Goal: Task Accomplishment & Management: Manage account settings

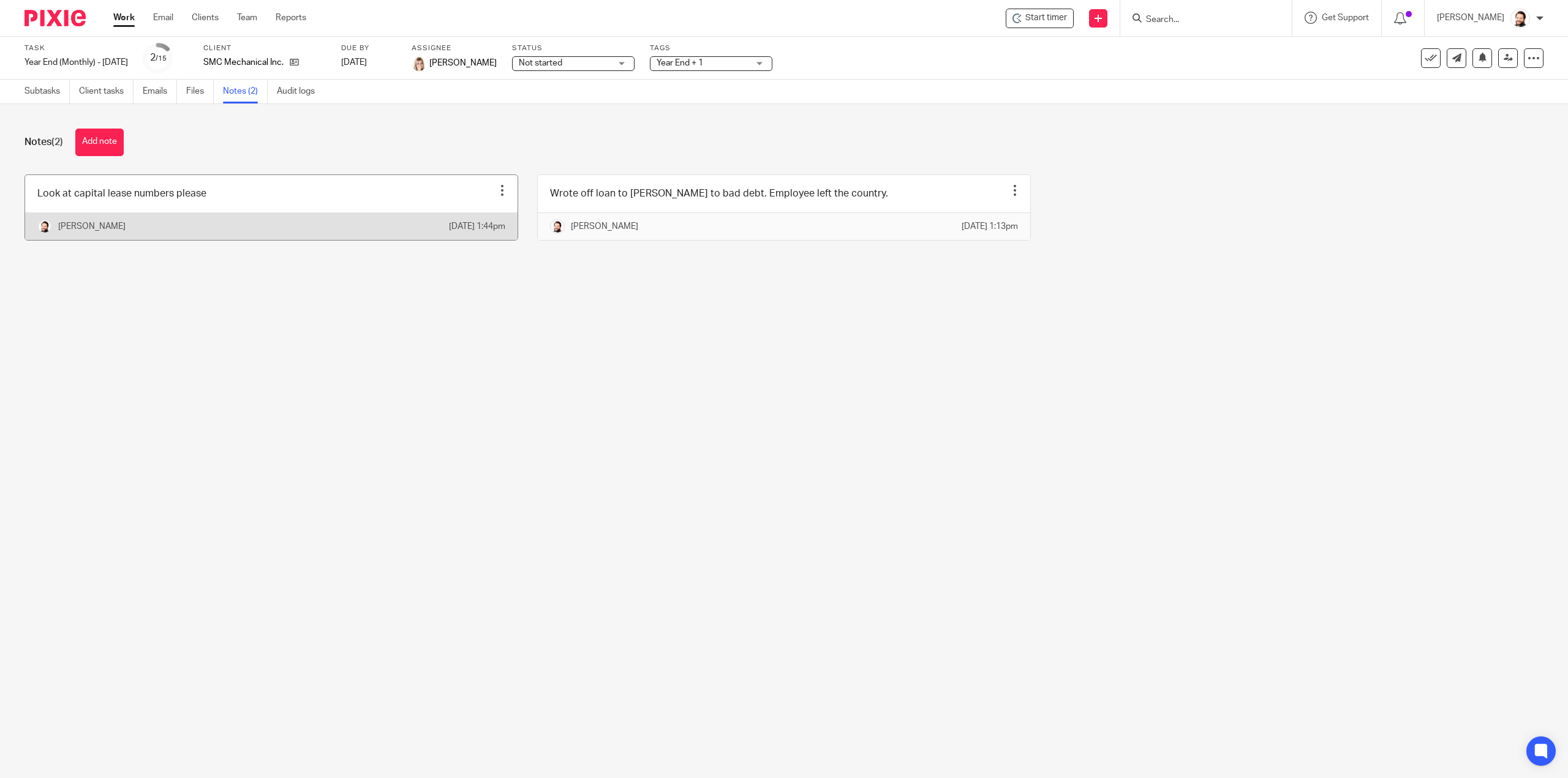
click at [199, 229] on div "[PERSON_NAME] [DATE] 1:44pm" at bounding box center [271, 227] width 492 height 28
click at [499, 188] on div at bounding box center [501, 190] width 12 height 12
click at [481, 222] on span "Edit note" at bounding box center [471, 219] width 34 height 8
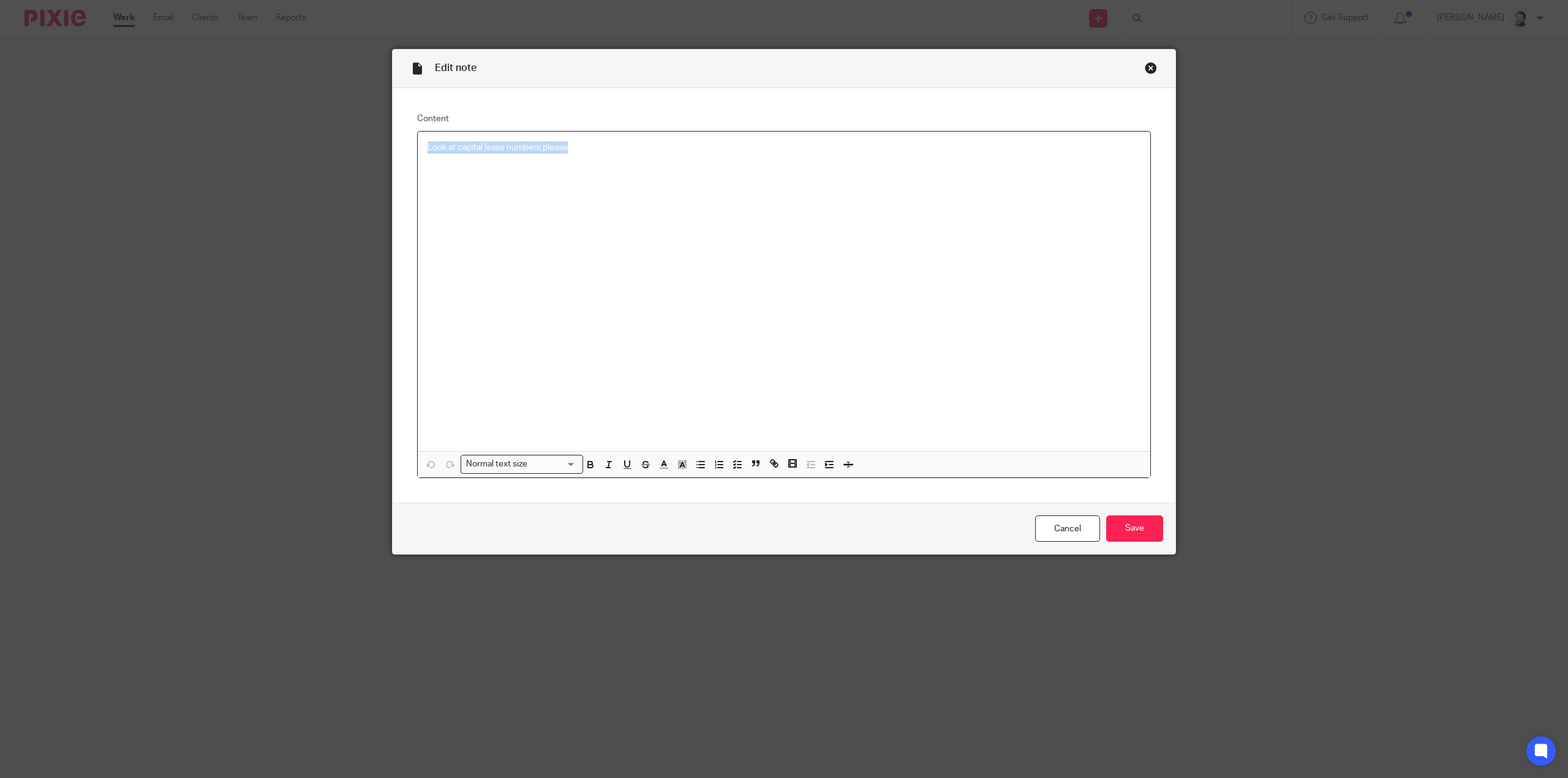
drag, startPoint x: 603, startPoint y: 152, endPoint x: 331, endPoint y: 159, distance: 272.1
click at [331, 159] on div "Edit note Content Look at capital lease numbers please Normal text size Loading…" at bounding box center [784, 389] width 1568 height 778
click at [1119, 532] on input "Save" at bounding box center [1135, 528] width 57 height 27
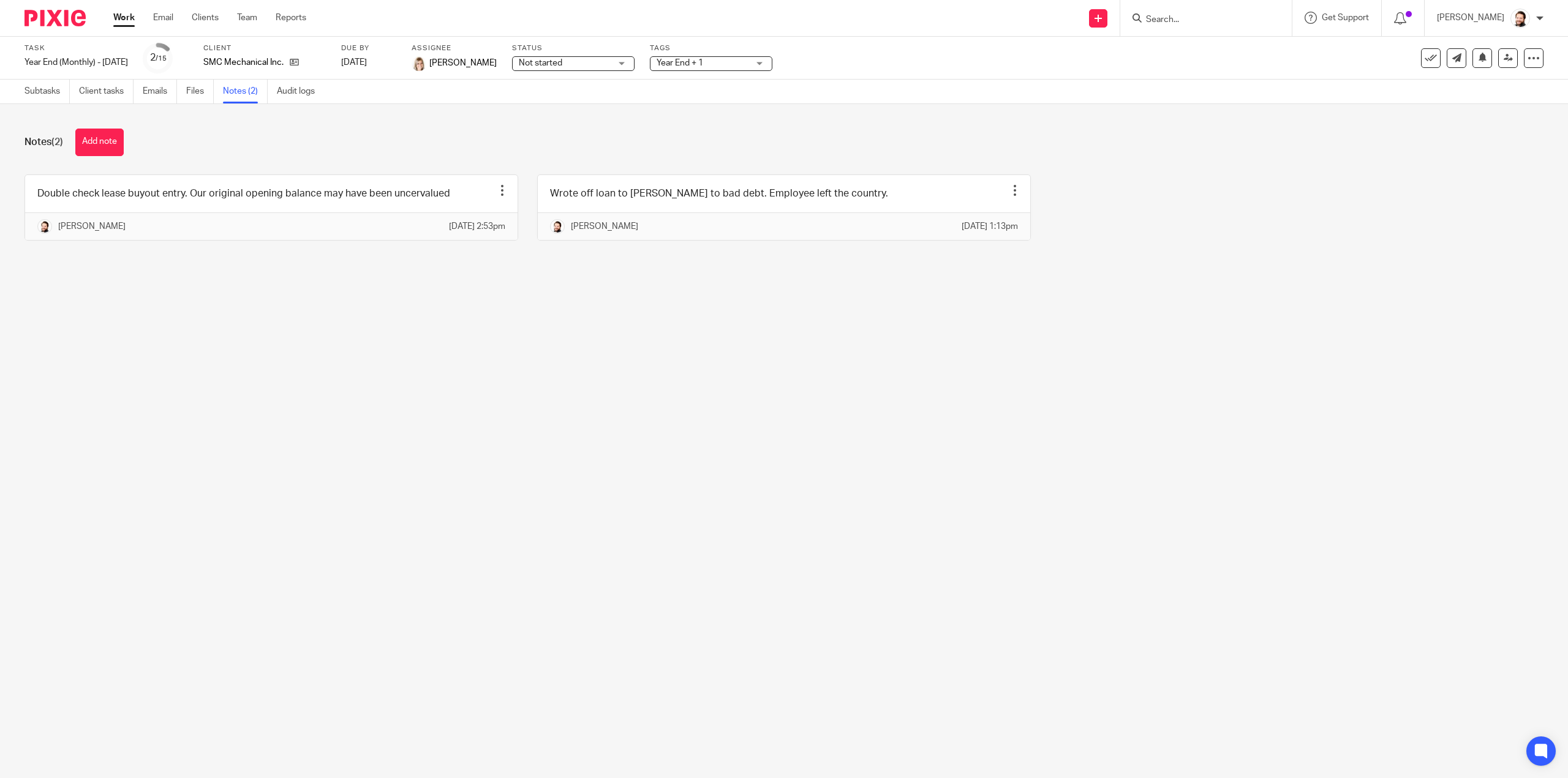
click at [124, 23] on link "Work" at bounding box center [124, 18] width 21 height 12
